Goal: Task Accomplishment & Management: Manage account settings

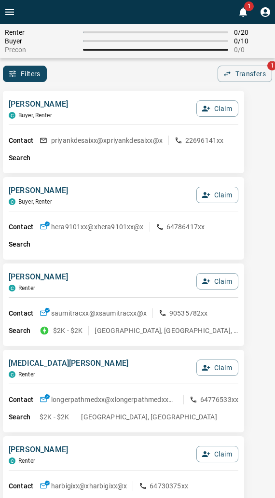
click at [117, 79] on div "Filters 0 Transfers 1" at bounding box center [137, 74] width 275 height 16
click at [142, 64] on div "Renter 0 / 20 Buyer 0 / 10 Precon 0 / 0 Filters 0 Transfers 1" at bounding box center [137, 53] width 275 height 58
click at [93, 75] on div "Filters 0 Transfers 1" at bounding box center [137, 74] width 275 height 16
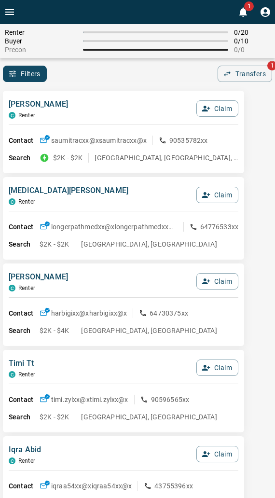
drag, startPoint x: 144, startPoint y: 94, endPoint x: 128, endPoint y: 102, distance: 17.9
click at [143, 94] on div "[PERSON_NAME] C Renter Claim Contact saumitracxx@x saumitracxx@x 90535782xx Sea…" at bounding box center [123, 132] width 241 height 82
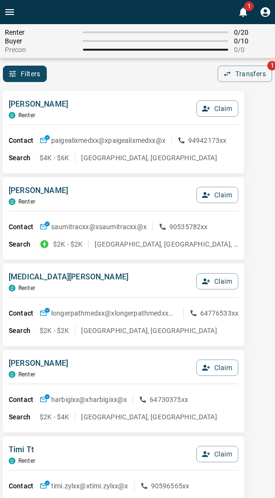
click at [208, 108] on icon "button" at bounding box center [206, 108] width 9 height 9
click at [208, 108] on button "Confirm Claim" at bounding box center [203, 108] width 69 height 16
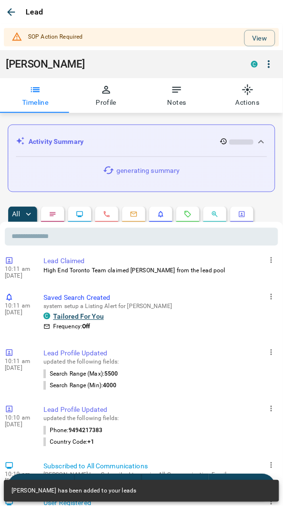
click at [274, 26] on div "SOP Action Required View [PERSON_NAME] C Timeline Profile Notes Actions" at bounding box center [141, 68] width 283 height 89
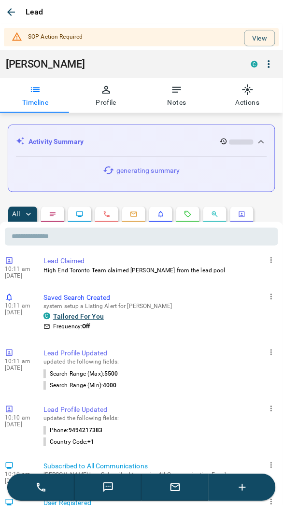
click at [156, 41] on div "SOP Action Required View" at bounding box center [141, 37] width 275 height 18
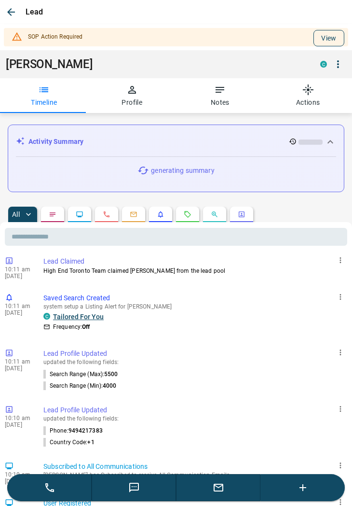
click at [282, 37] on button "View" at bounding box center [329, 38] width 31 height 16
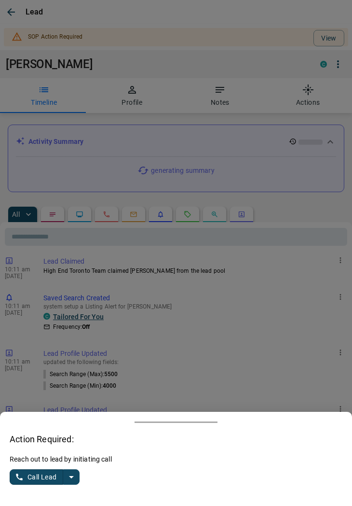
click at [70, 476] on icon "split button" at bounding box center [72, 477] width 12 height 12
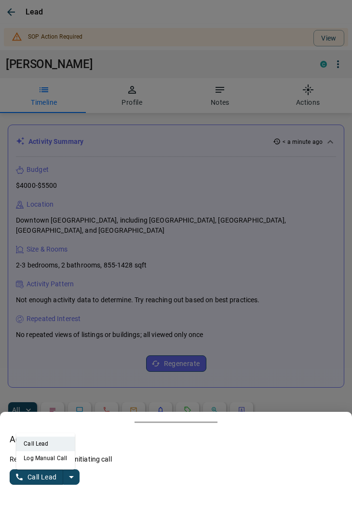
click at [46, 460] on li "Log Manual Call" at bounding box center [45, 458] width 59 height 14
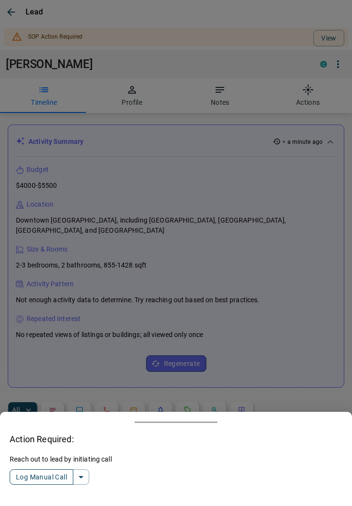
click at [42, 479] on button "Log Manual Call" at bounding box center [42, 476] width 64 height 15
click at [23, 476] on button "Yes" at bounding box center [19, 476] width 19 height 15
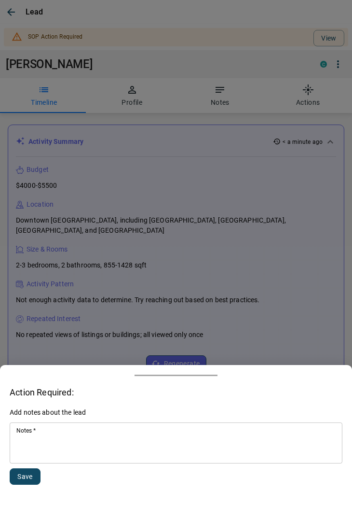
click at [54, 450] on textarea "Notes   *" at bounding box center [175, 442] width 319 height 33
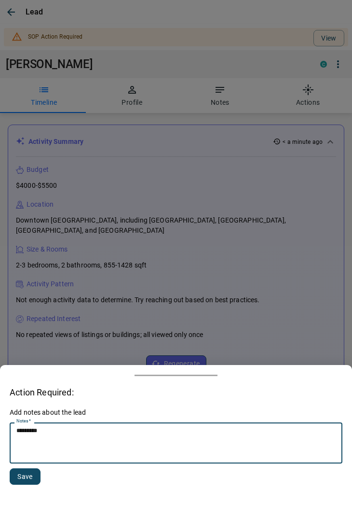
type textarea "*********"
click at [23, 474] on button "Save" at bounding box center [25, 476] width 31 height 16
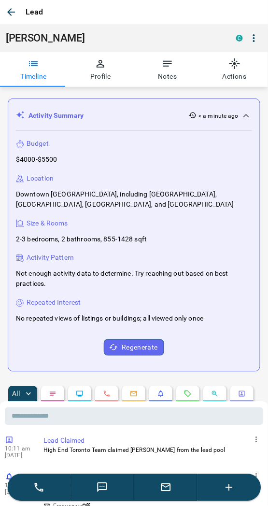
click at [14, 9] on icon "button" at bounding box center [11, 12] width 12 height 12
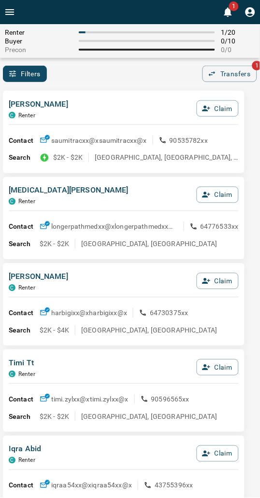
click at [94, 65] on div "Renter 1 / 20 Buyer 0 / 10 Precon 0 / 0 Filters 0 Transfers 1" at bounding box center [130, 53] width 260 height 58
click at [134, 74] on div "Filters 0 Transfers 1" at bounding box center [130, 74] width 260 height 16
click at [142, 93] on div "[PERSON_NAME] C Renter Claim Contact saumitracxx@x saumitracxx@x 90535782xx Sea…" at bounding box center [123, 132] width 241 height 82
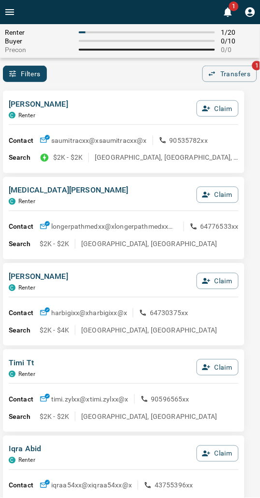
click at [113, 91] on div "[PERSON_NAME] C Renter Claim Contact saumitracxx@x saumitracxx@x 90535782xx Sea…" at bounding box center [123, 132] width 241 height 82
click at [120, 80] on div "Filters 0 Transfers 1" at bounding box center [130, 74] width 260 height 16
click at [133, 100] on div "[PERSON_NAME] C Renter Claim" at bounding box center [124, 111] width 230 height 26
